Goal: Information Seeking & Learning: Find specific fact

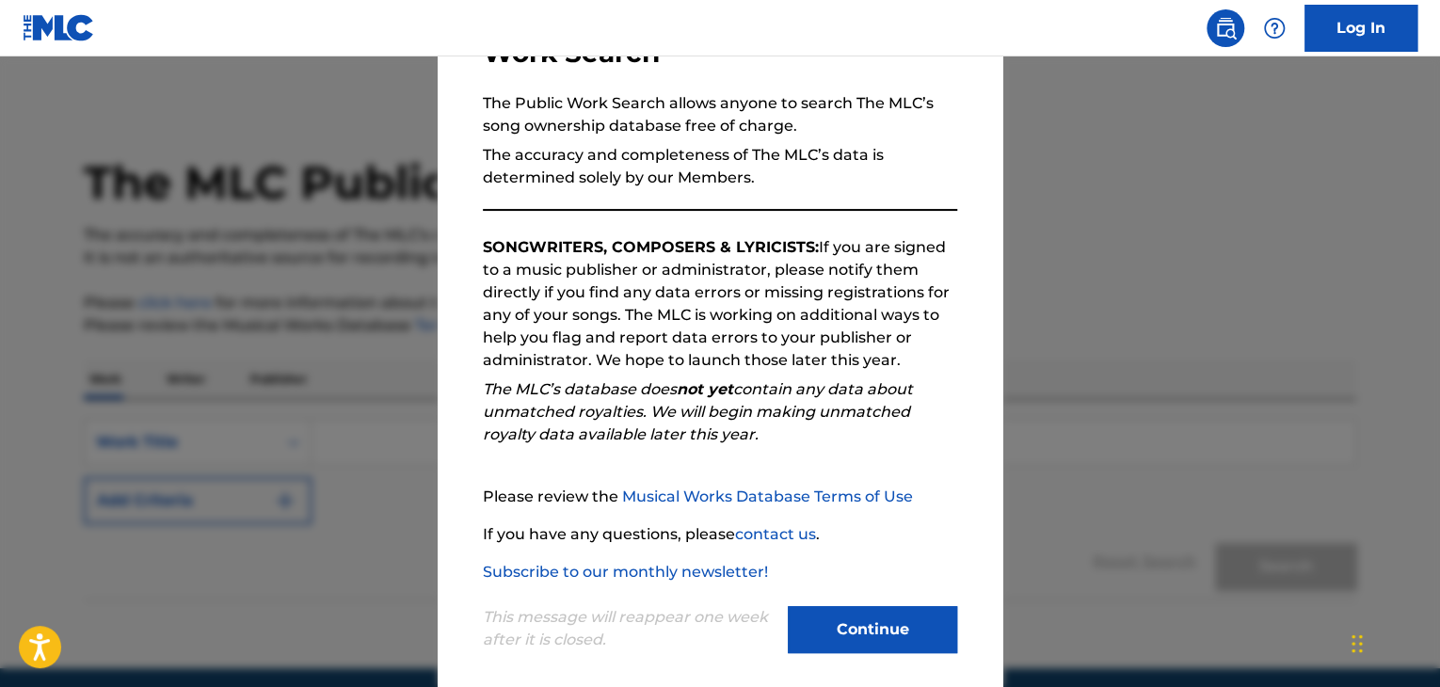
scroll to position [174, 0]
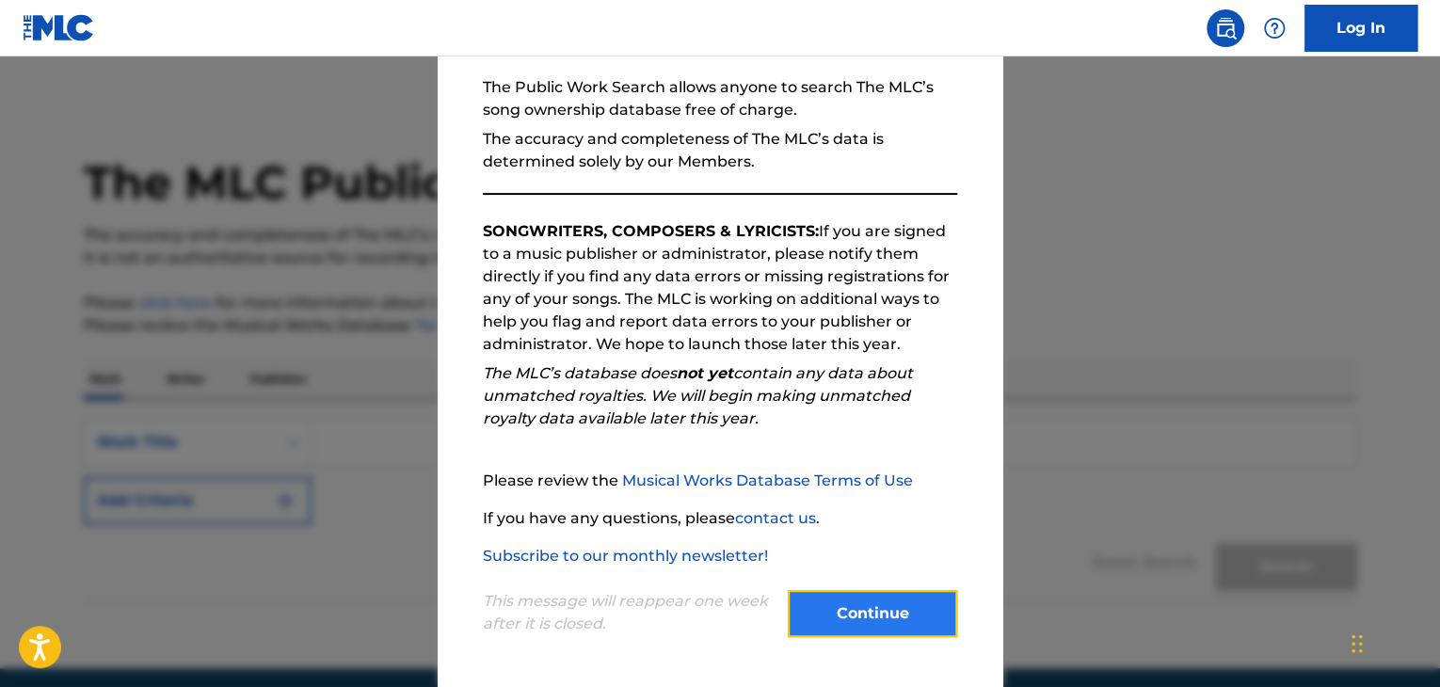
click at [844, 603] on button "Continue" at bounding box center [872, 613] width 169 height 47
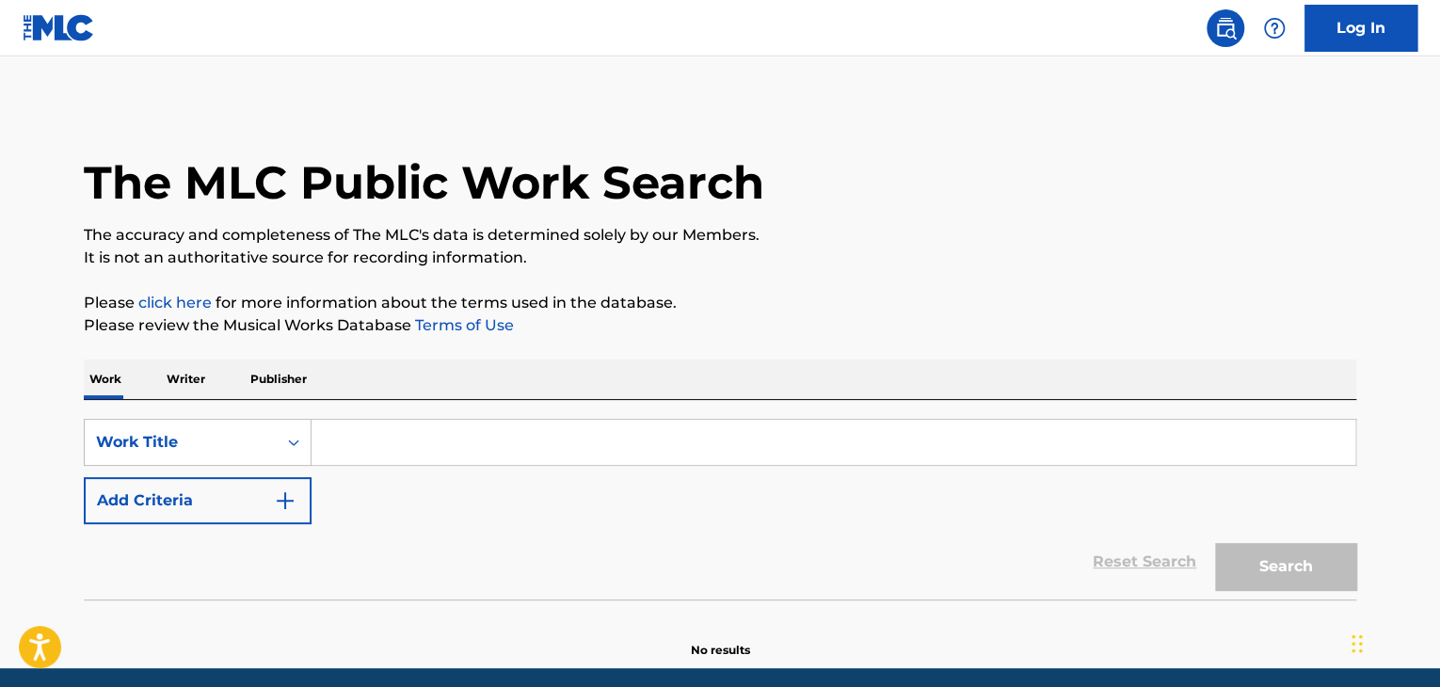
click at [404, 456] on input "Search Form" at bounding box center [834, 442] width 1044 height 45
paste input "Opus One"
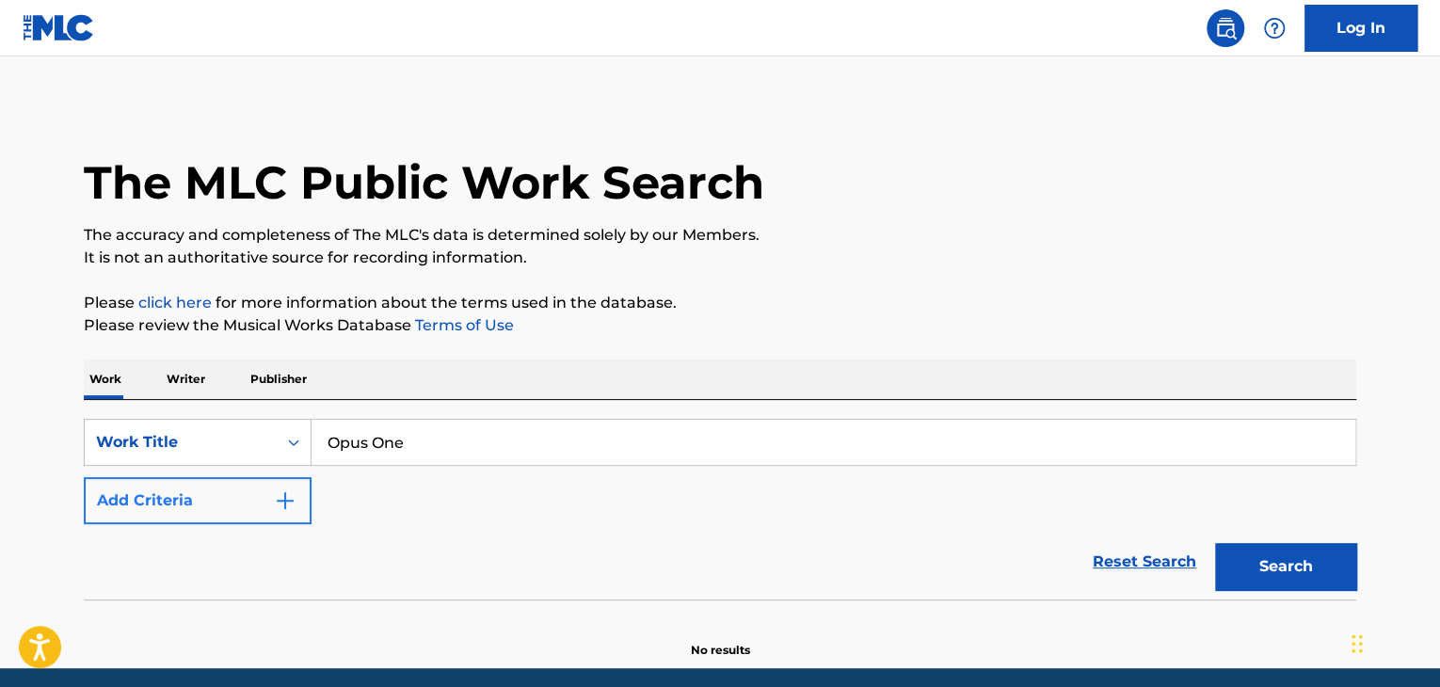
type input "Opus One"
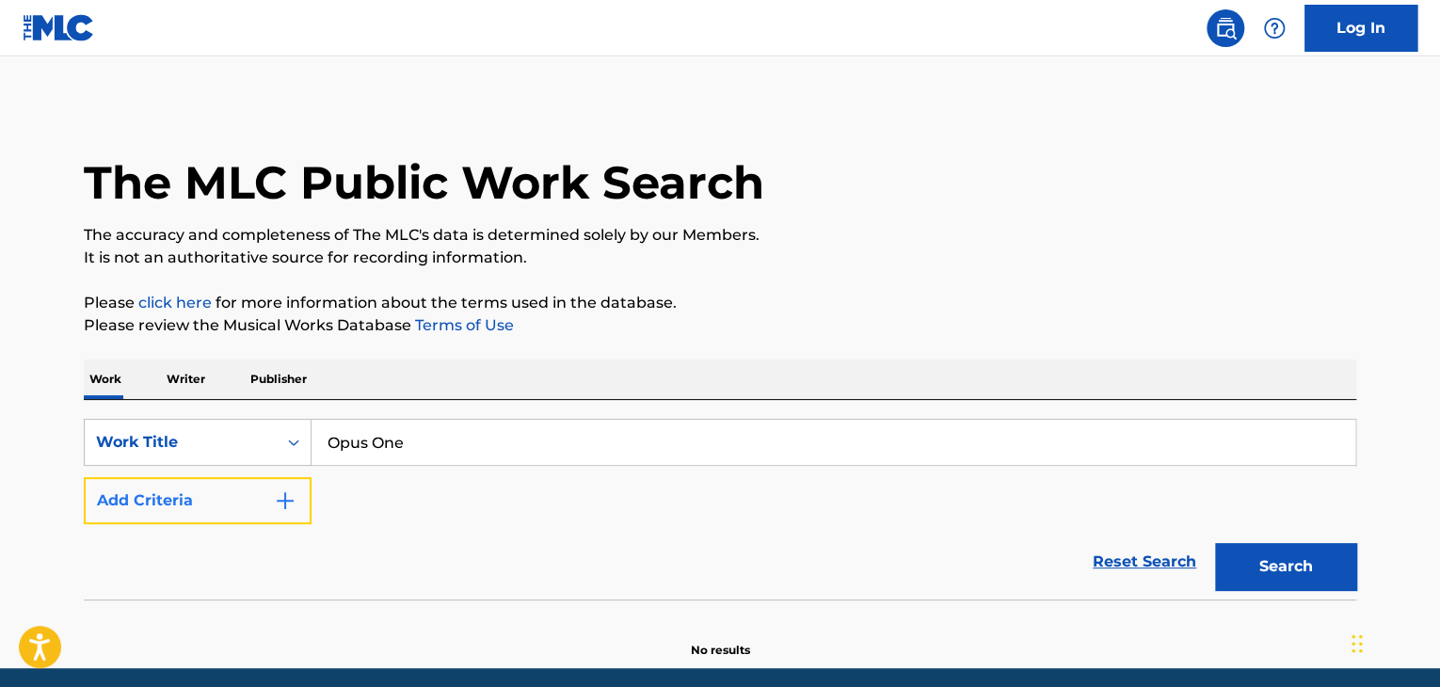
click at [282, 496] on img "Search Form" at bounding box center [285, 501] width 23 height 23
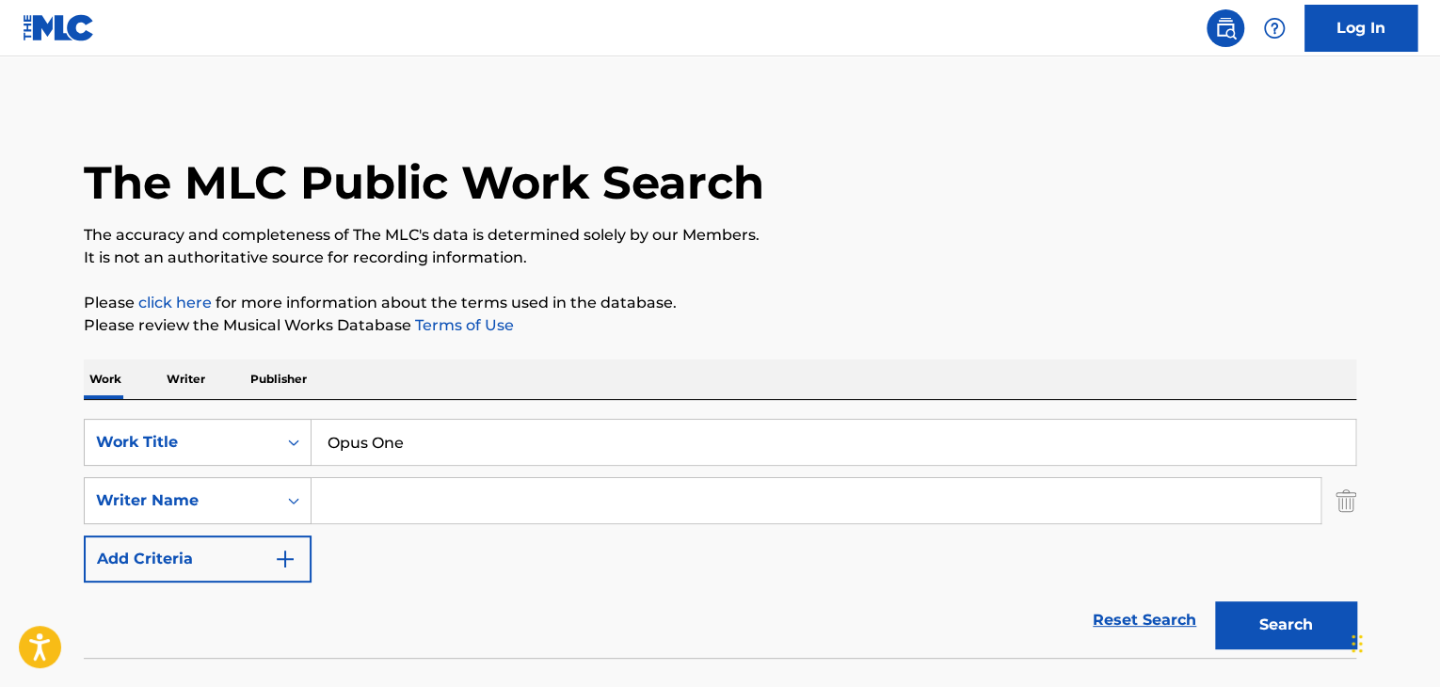
click at [434, 512] on input "Search Form" at bounding box center [816, 500] width 1009 height 45
click at [1215, 602] on button "Search" at bounding box center [1285, 625] width 141 height 47
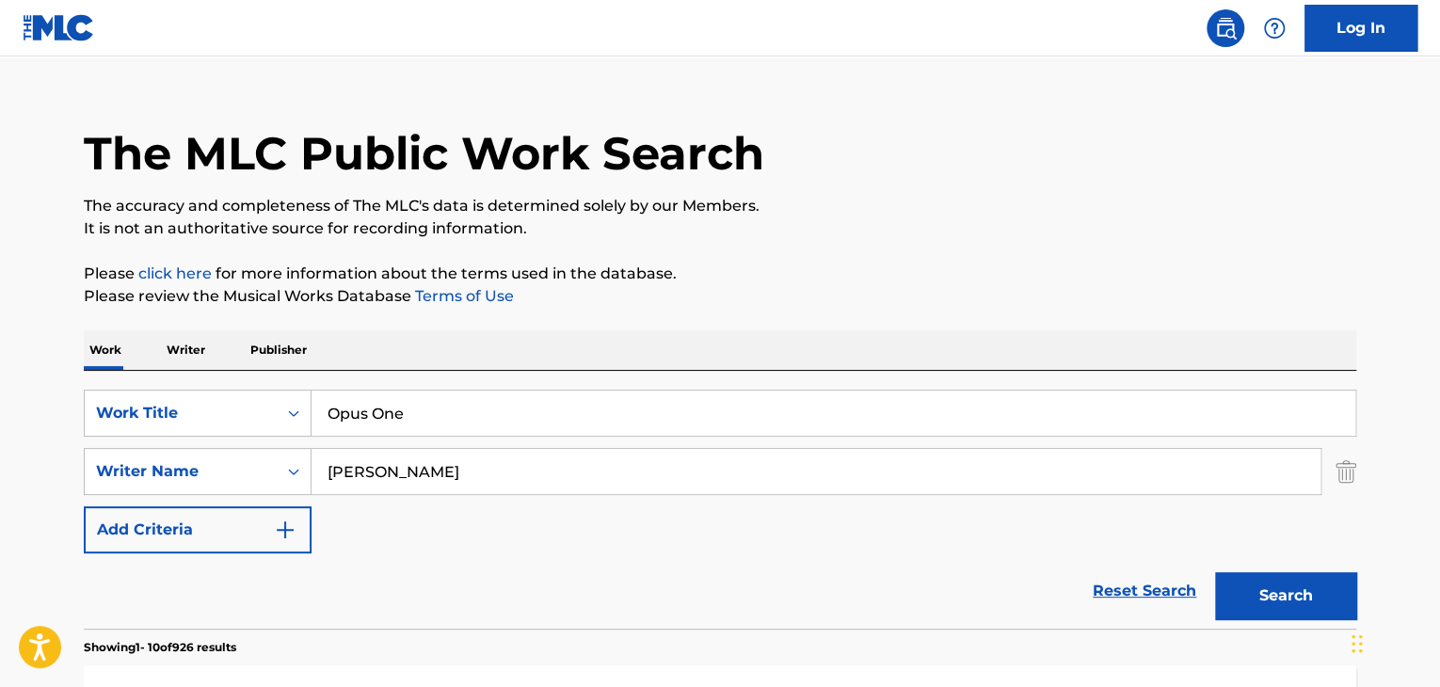
scroll to position [0, 0]
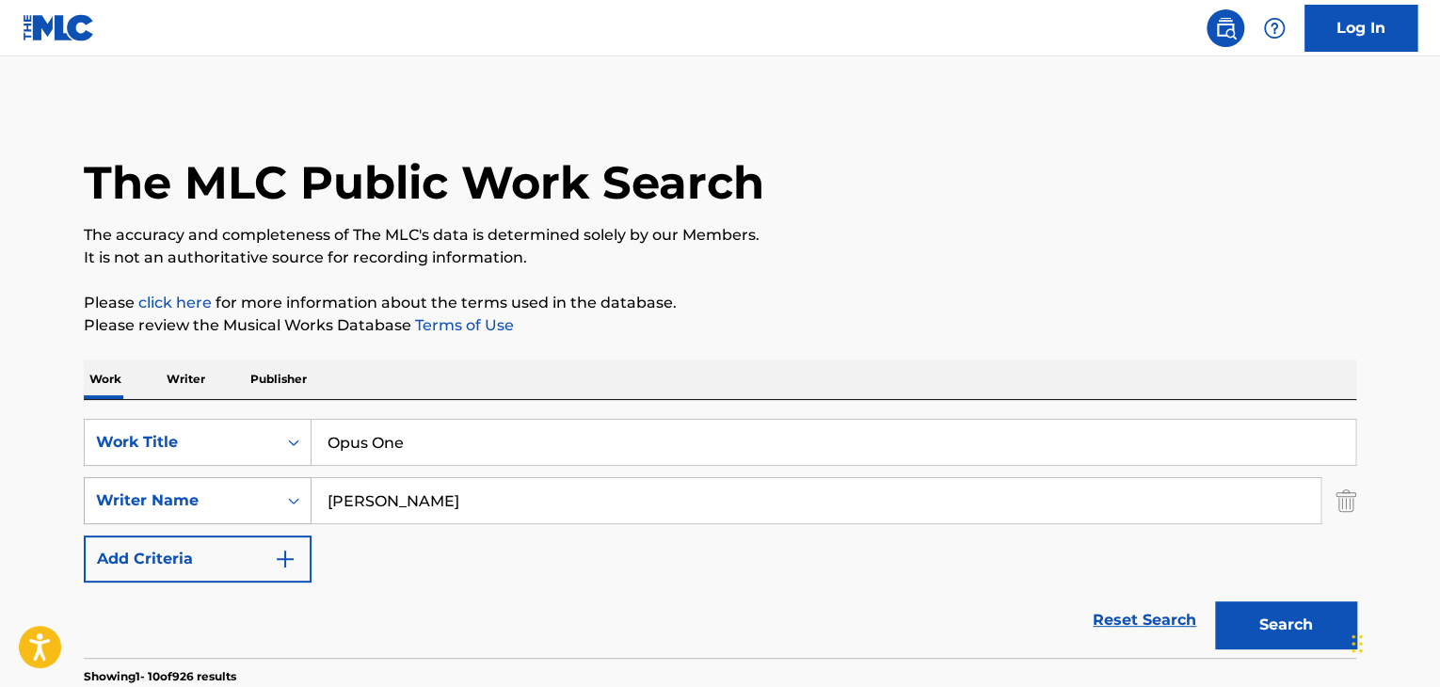
drag, startPoint x: 392, startPoint y: 515, endPoint x: 196, endPoint y: 513, distance: 195.8
click at [196, 513] on div "SearchWithCriteria94bdde59-fad2-4993-ad54-0a28bc9c7ad4 Writer Name [PERSON_NAME]" at bounding box center [720, 500] width 1273 height 47
paste input "[PERSON_NAME]"
click at [201, 496] on div "SearchWithCriteria94bdde59-fad2-4993-ad54-0a28bc9c7ad4 Writer Name [PERSON_NAME]" at bounding box center [720, 500] width 1273 height 47
paste input "[PERSON_NAME]"
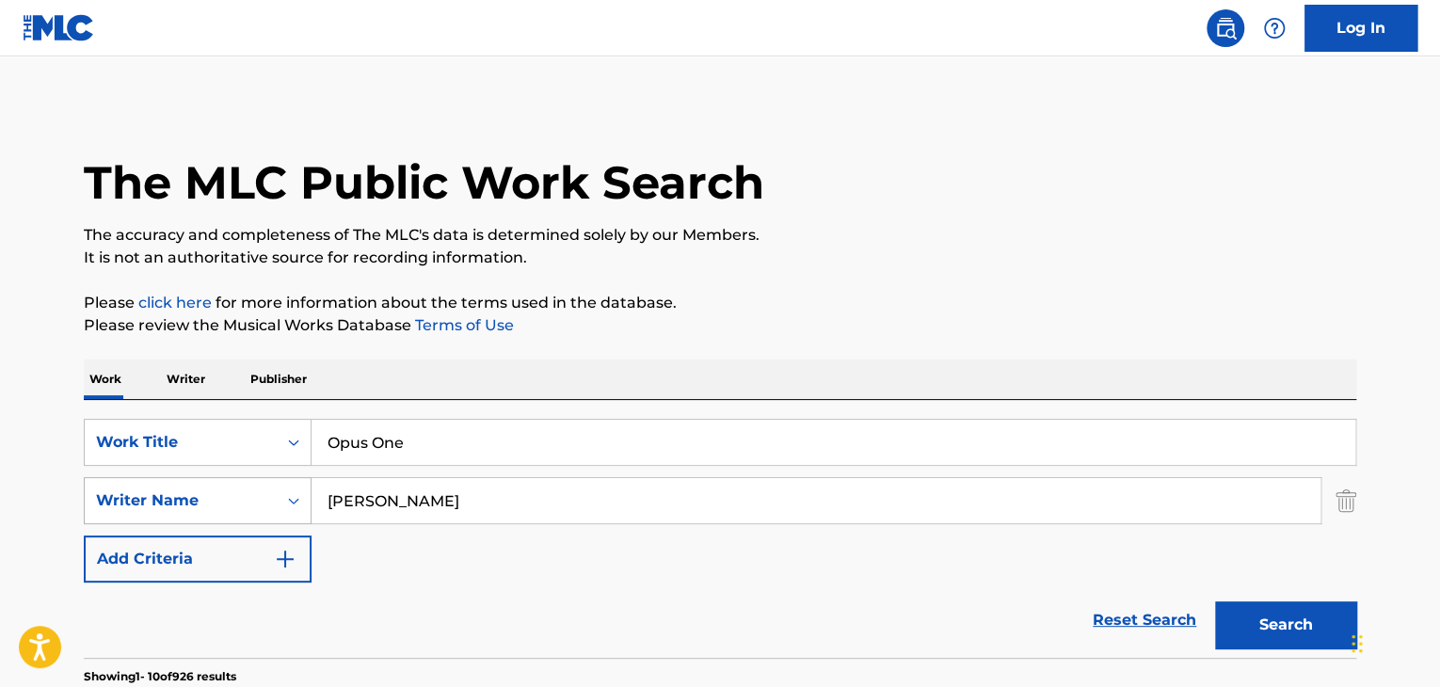
type input "[PERSON_NAME]"
click at [1215, 602] on button "Search" at bounding box center [1285, 625] width 141 height 47
